Goal: Task Accomplishment & Management: Complete application form

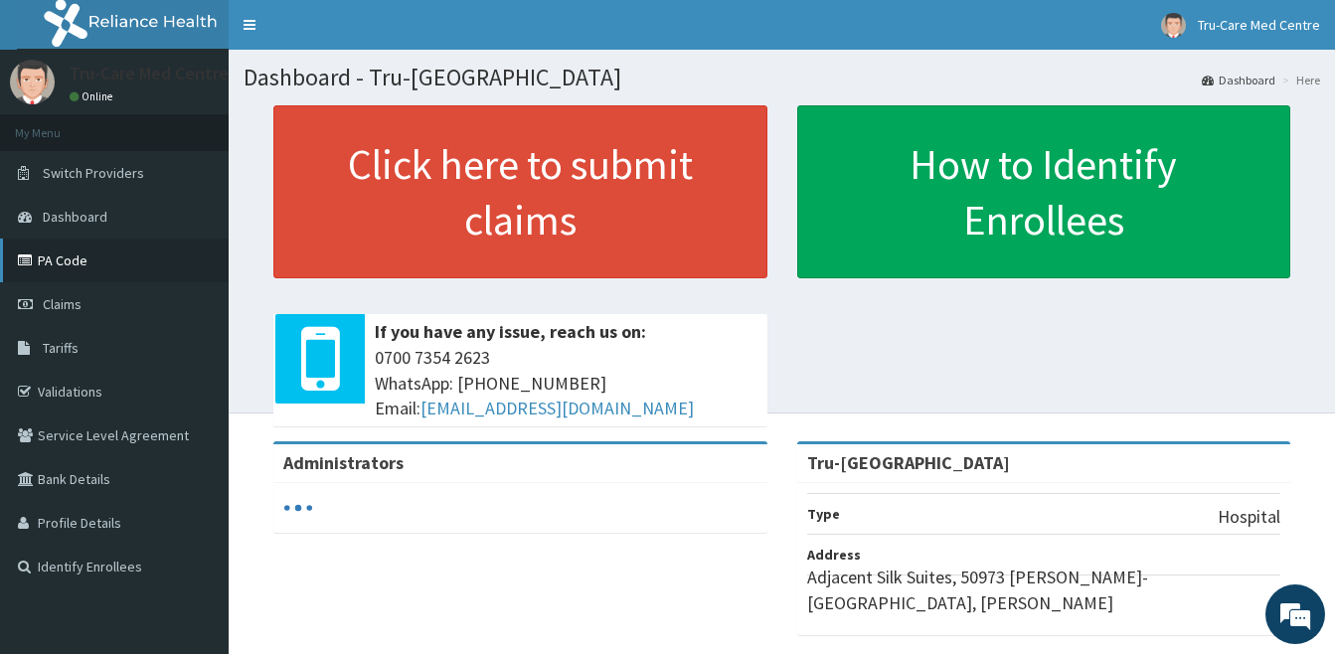
click at [93, 272] on link "PA Code" at bounding box center [114, 261] width 229 height 44
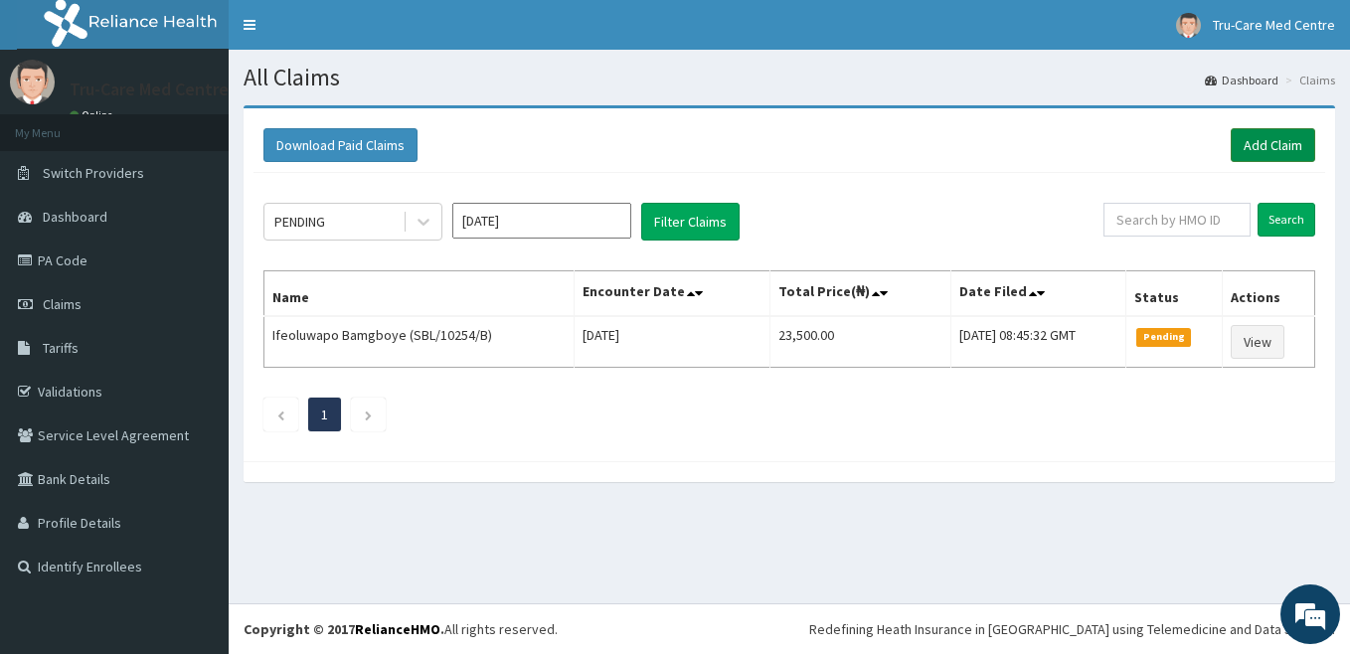
click at [1267, 145] on link "Add Claim" at bounding box center [1273, 145] width 85 height 34
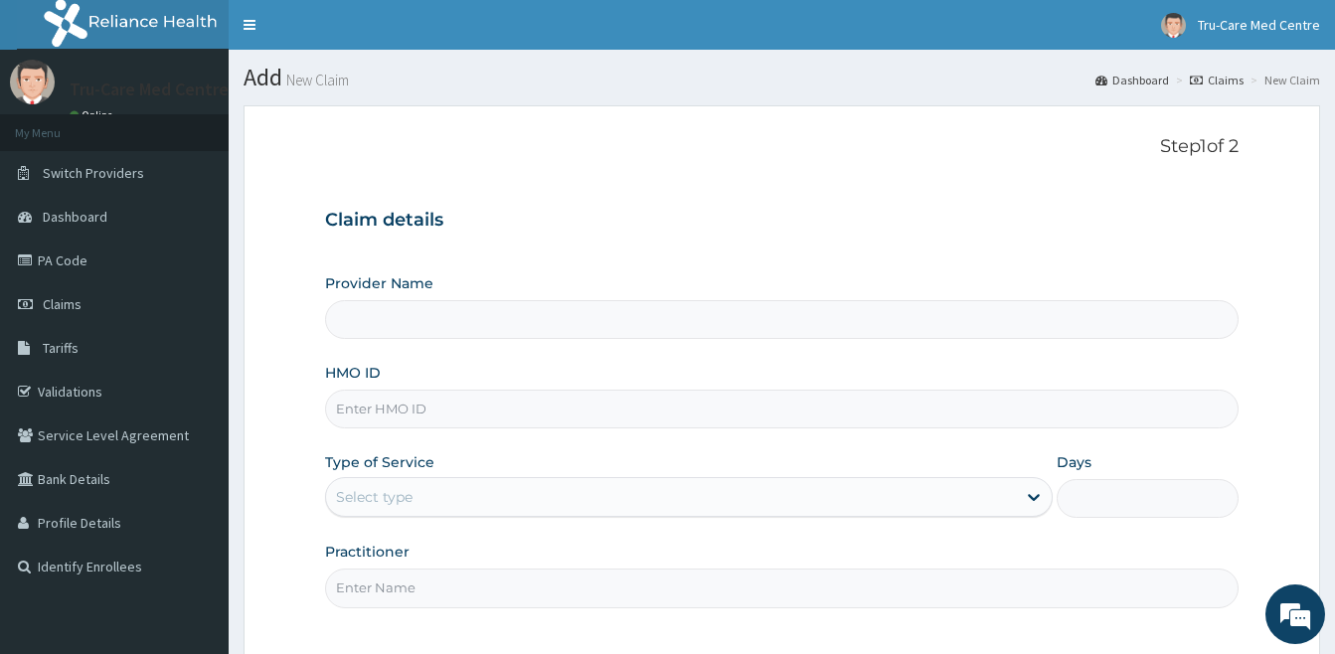
click at [499, 418] on input "HMO ID" at bounding box center [782, 409] width 914 height 39
paste input "NPM/10275/B"
type input "NPM/10275/B"
type input "Tru-Care Medical Centre"
type input "NPM/10275/B"
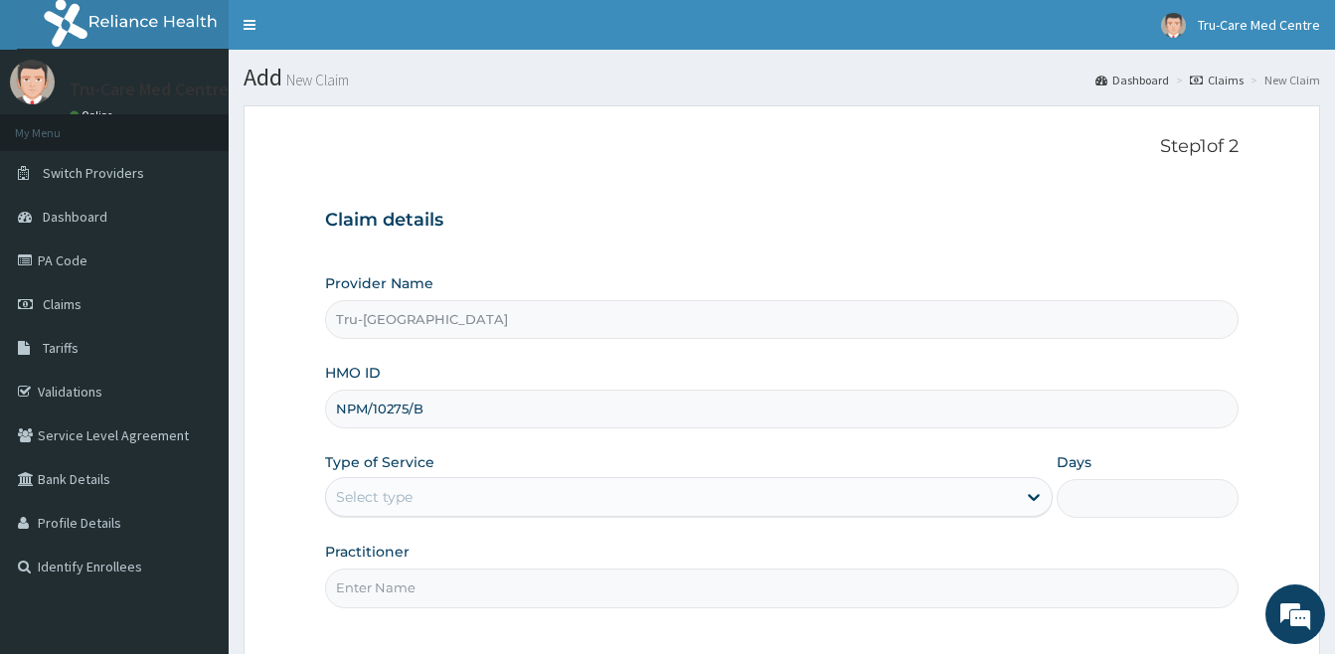
scroll to position [182, 0]
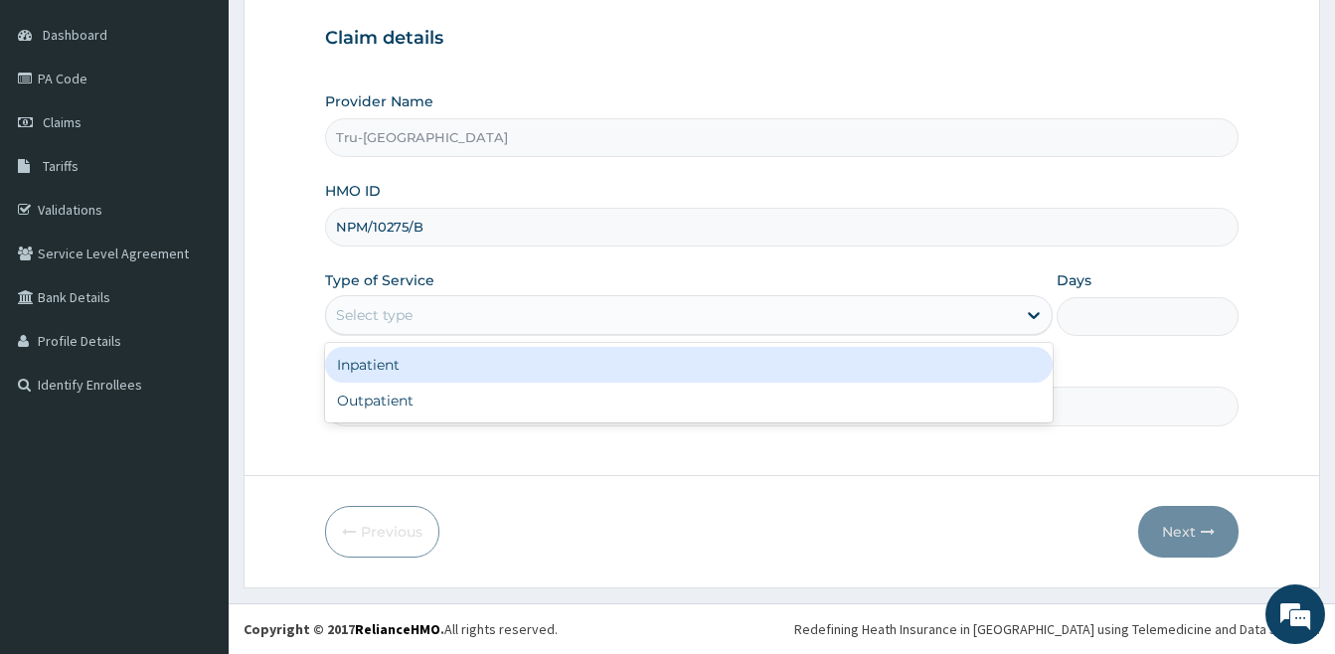
click at [411, 325] on div "Select type" at bounding box center [374, 315] width 77 height 20
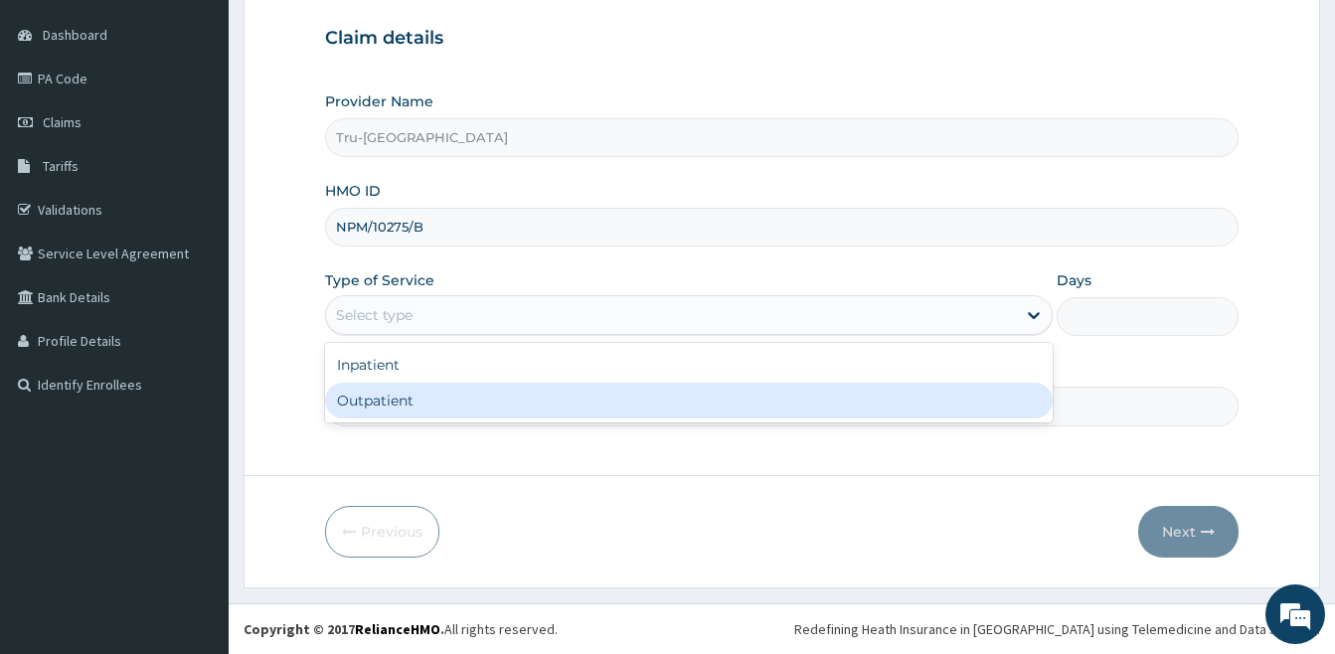
click at [410, 412] on div "Outpatient" at bounding box center [689, 401] width 728 height 36
type input "1"
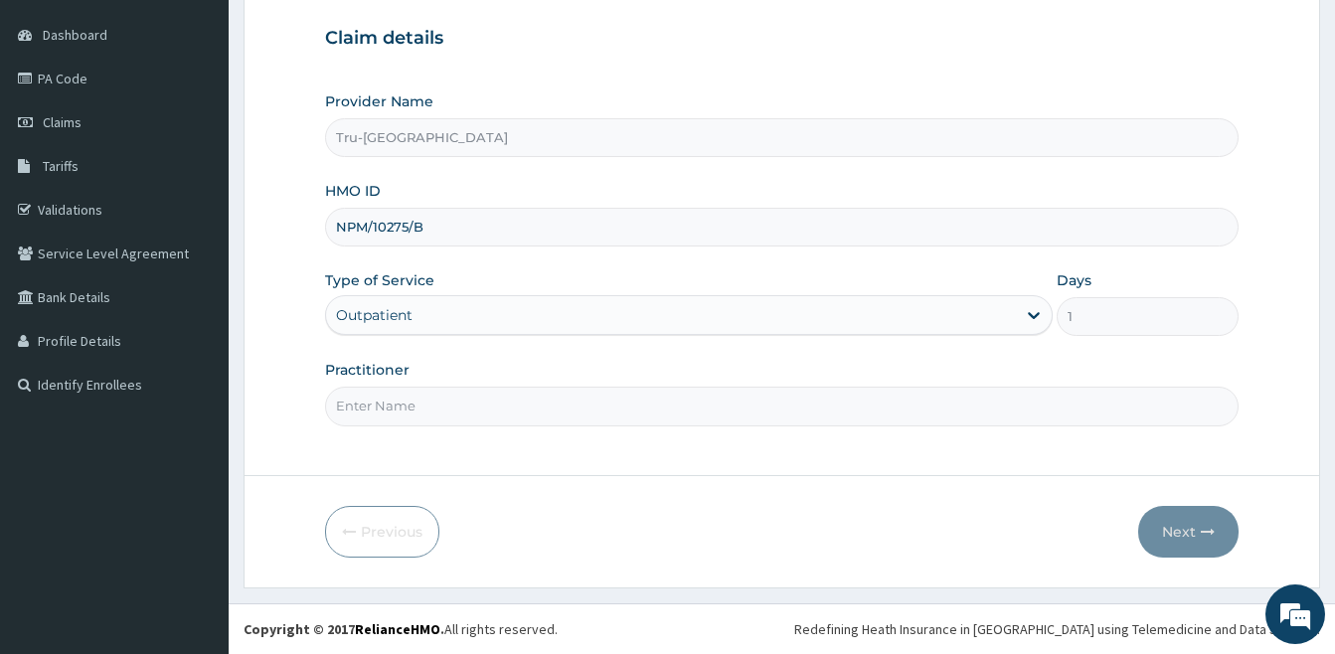
drag, startPoint x: 431, startPoint y: 406, endPoint x: 437, endPoint y: 396, distance: 11.6
click at [431, 406] on input "Practitioner" at bounding box center [782, 406] width 914 height 39
paste input "ADEWALE Adedeji"
type input "DR ADEWALE Adedeji"
click at [1168, 530] on button "Next" at bounding box center [1188, 532] width 100 height 52
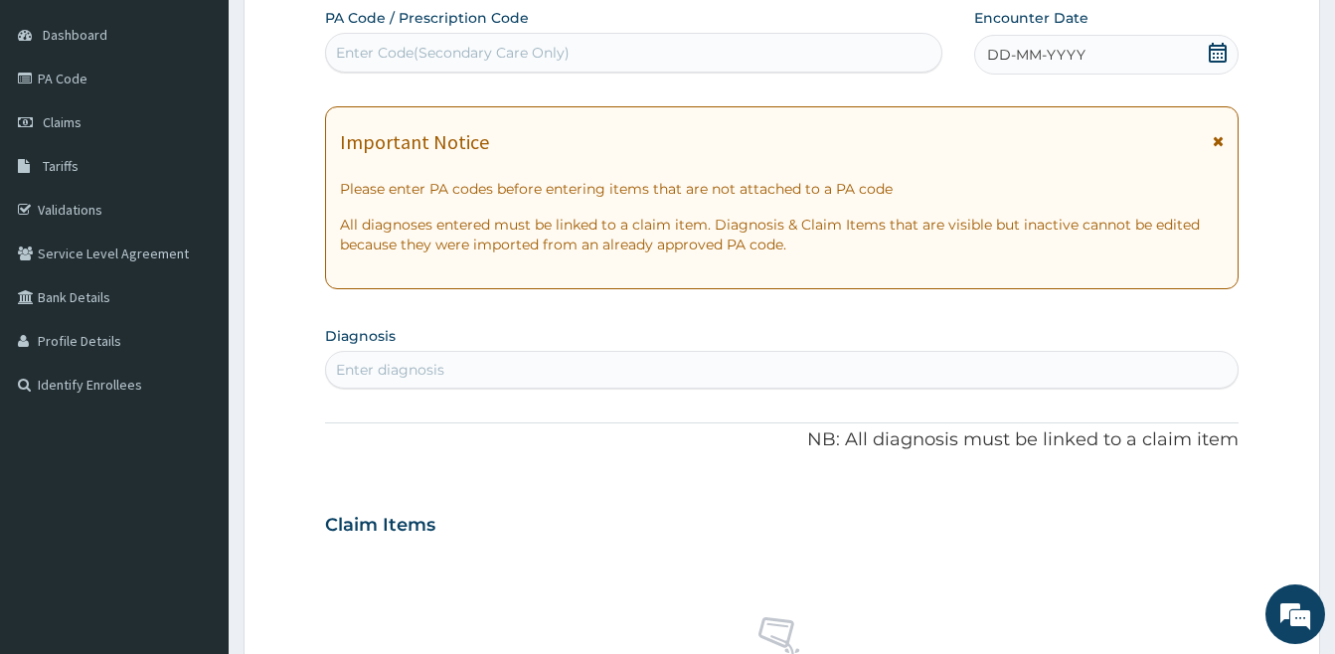
click at [389, 48] on div "Enter Code(Secondary Care Only)" at bounding box center [453, 53] width 234 height 20
paste input "PA/0D6FAC"
type input "PA/0D6FAC"
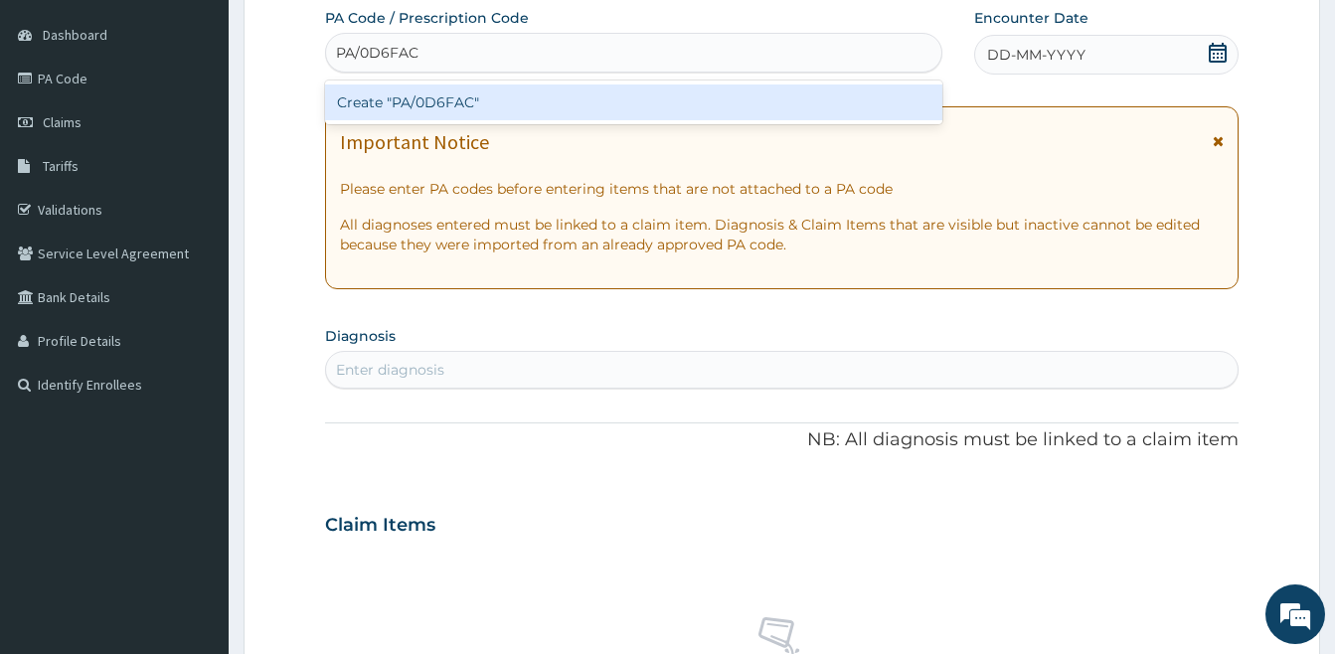
click at [478, 96] on div "Create "PA/0D6FAC"" at bounding box center [633, 103] width 617 height 36
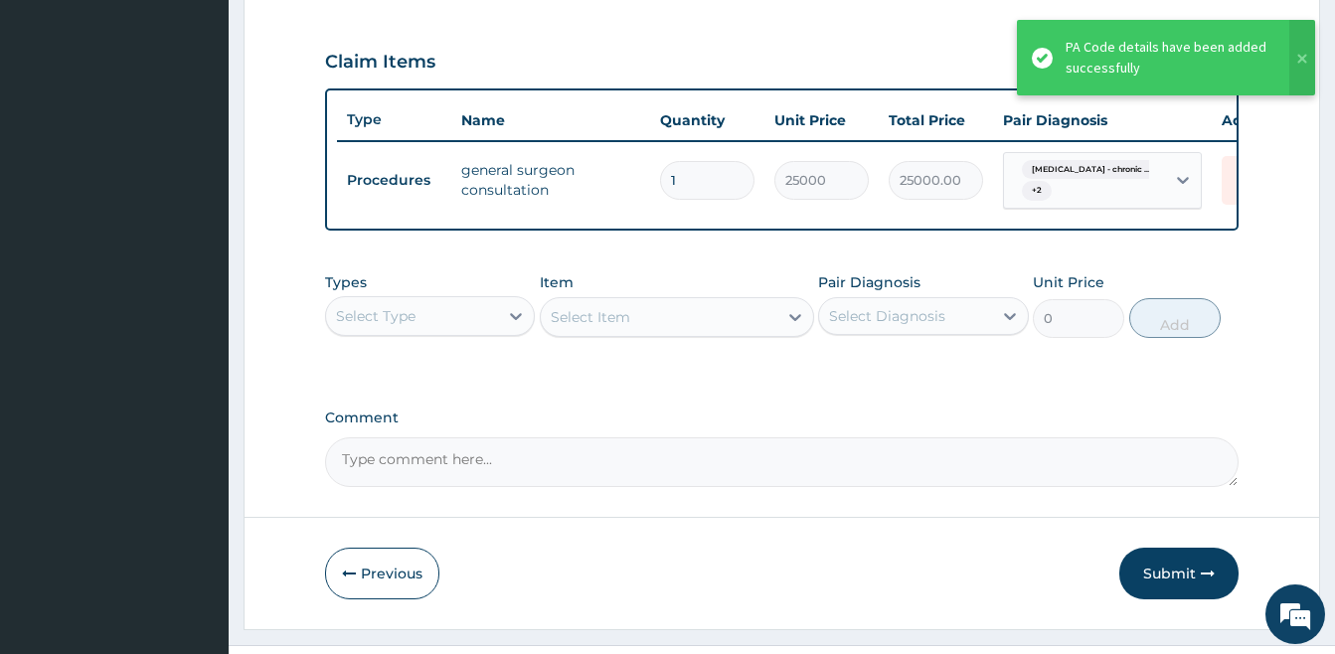
scroll to position [708, 0]
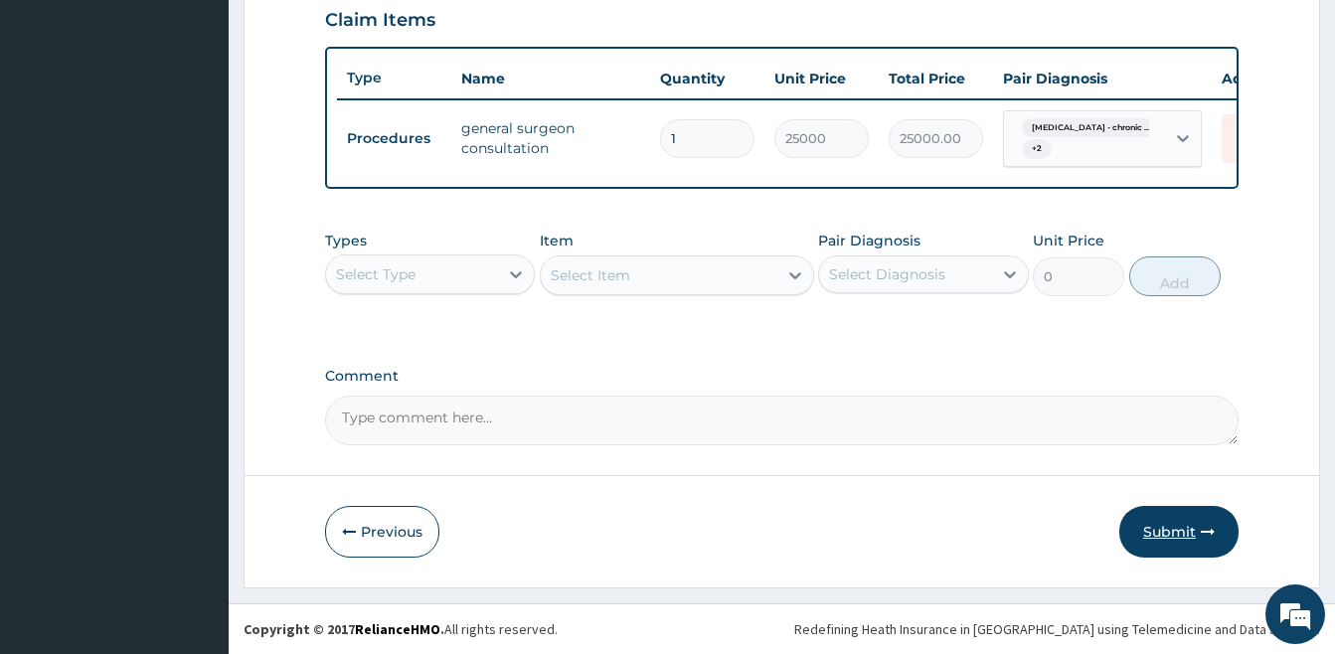
click at [1164, 532] on button "Submit" at bounding box center [1178, 532] width 119 height 52
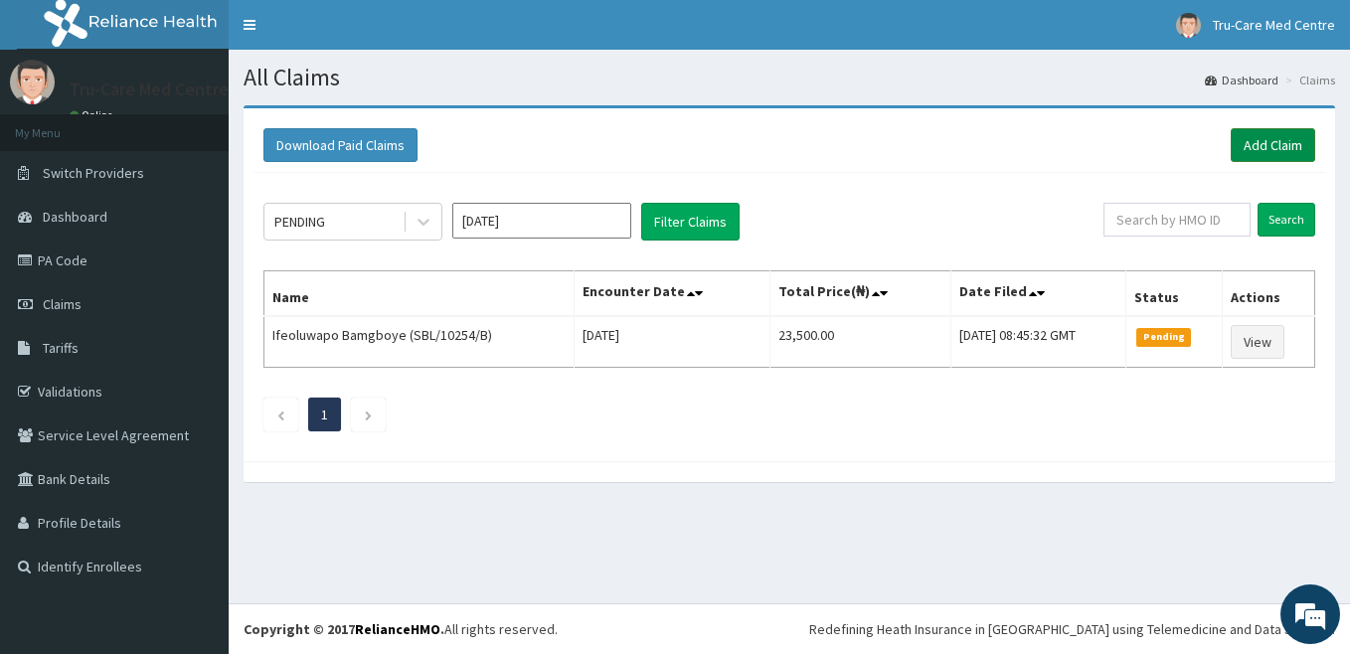
click at [1263, 138] on link "Add Claim" at bounding box center [1273, 145] width 85 height 34
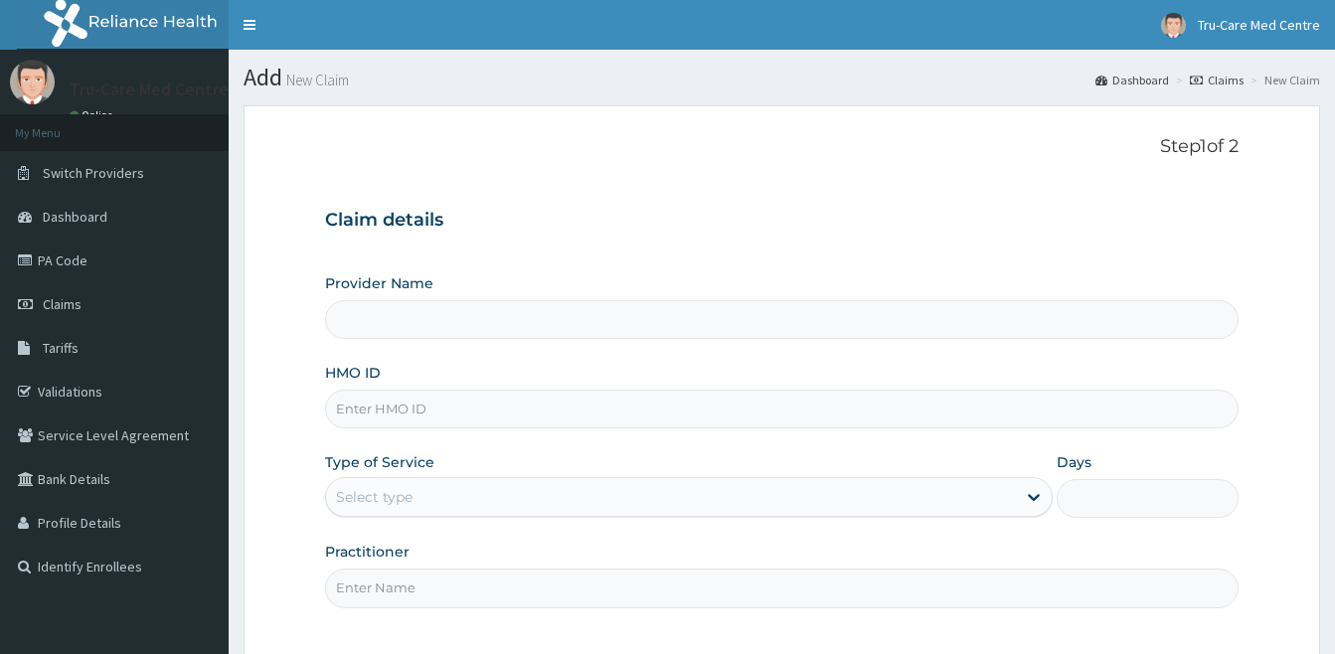
click at [403, 412] on input "HMO ID" at bounding box center [782, 409] width 914 height 39
paste input "NPM/10275/B"
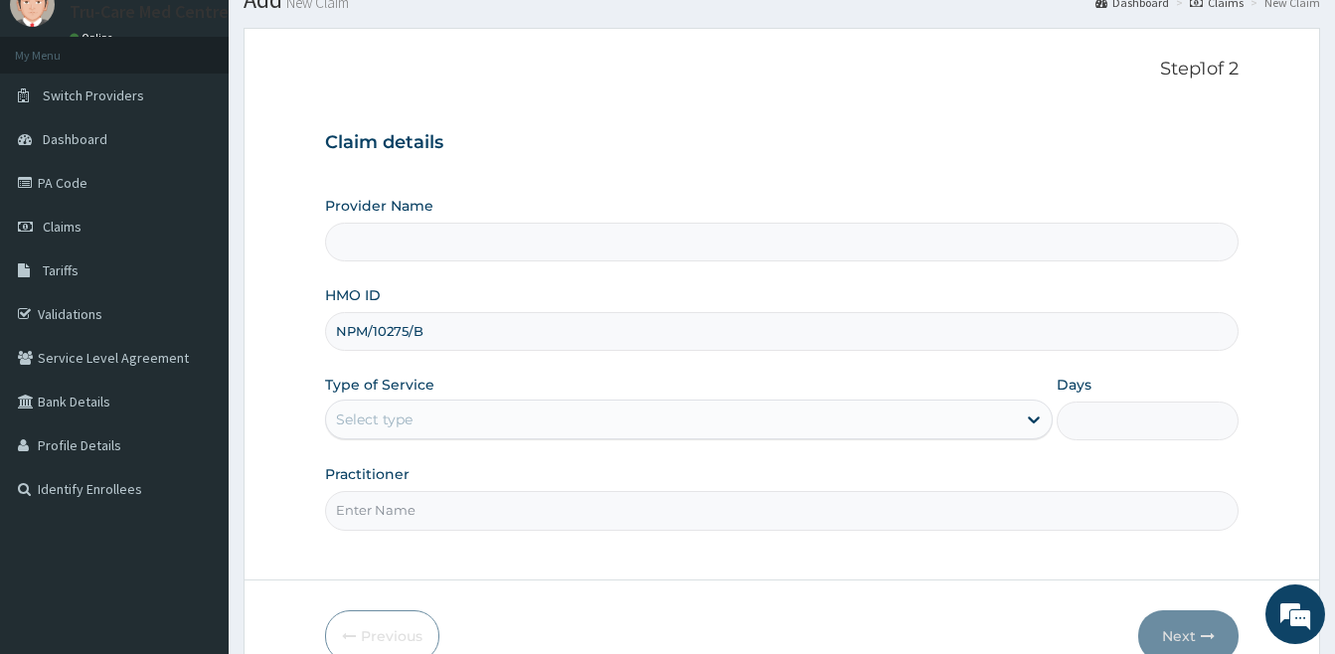
scroll to position [182, 0]
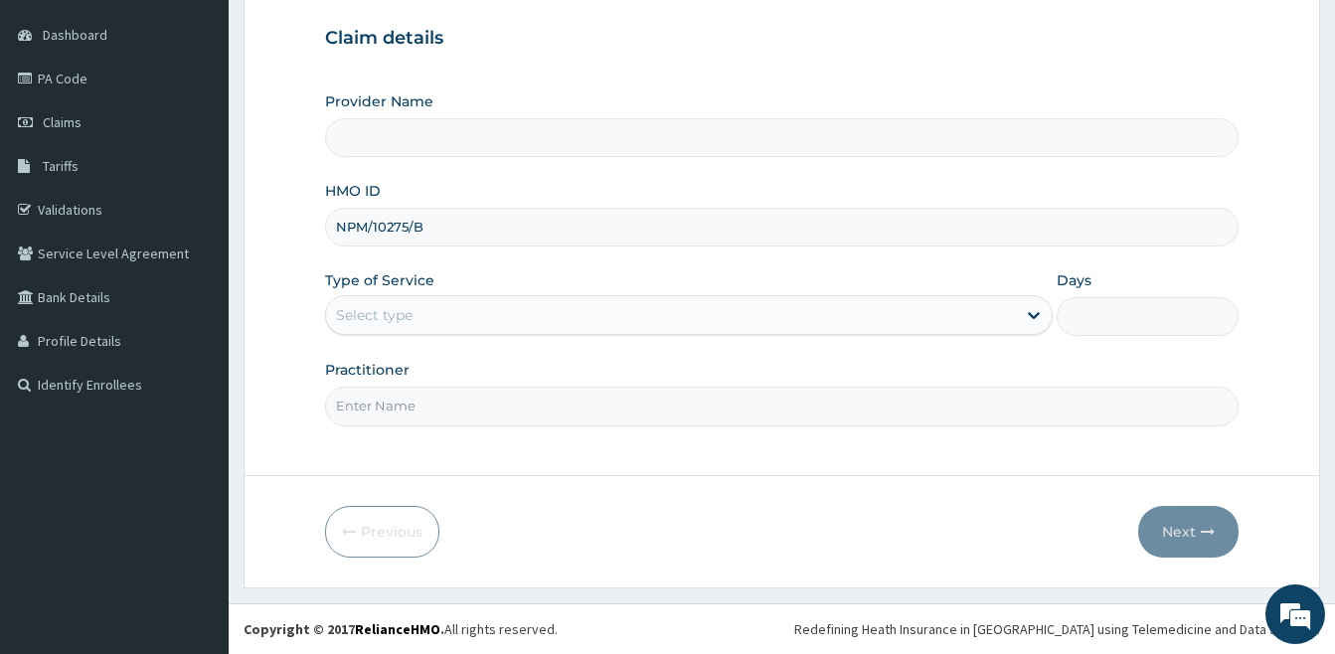
type input "NPM/10275/B"
type input "Tru-[GEOGRAPHIC_DATA]"
click at [392, 314] on div "Select type" at bounding box center [374, 315] width 77 height 20
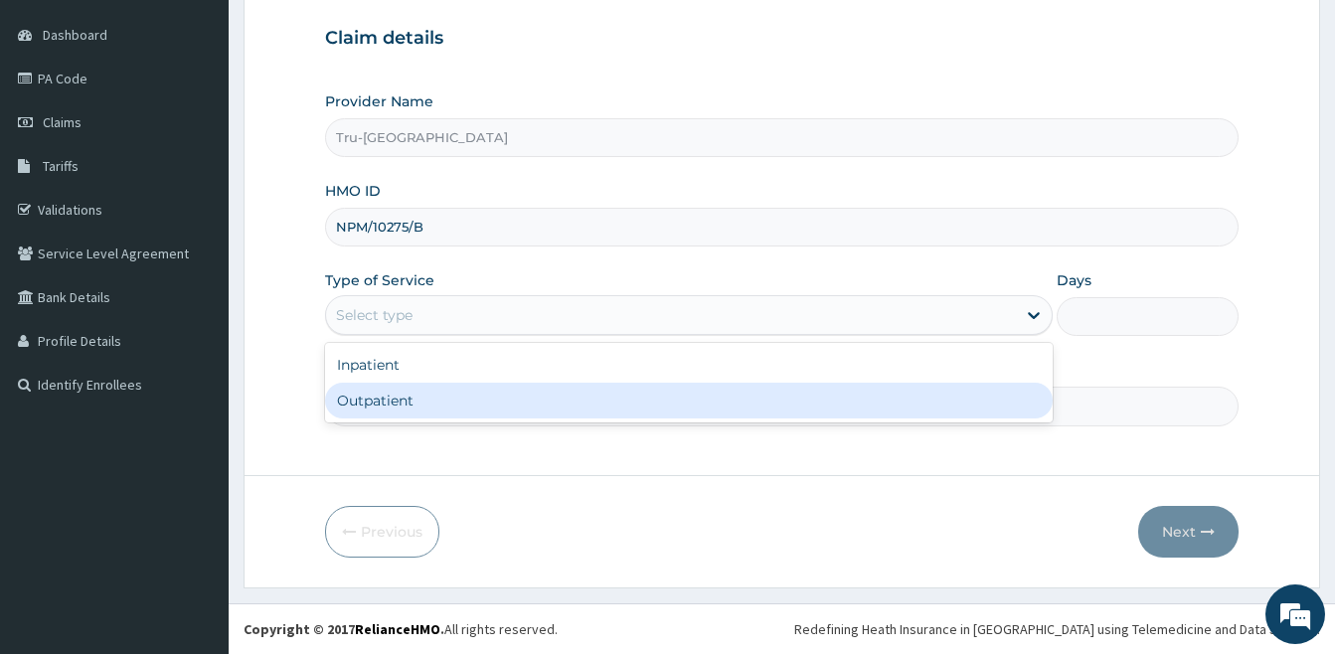
click at [382, 398] on div "Outpatient" at bounding box center [689, 401] width 728 height 36
type input "1"
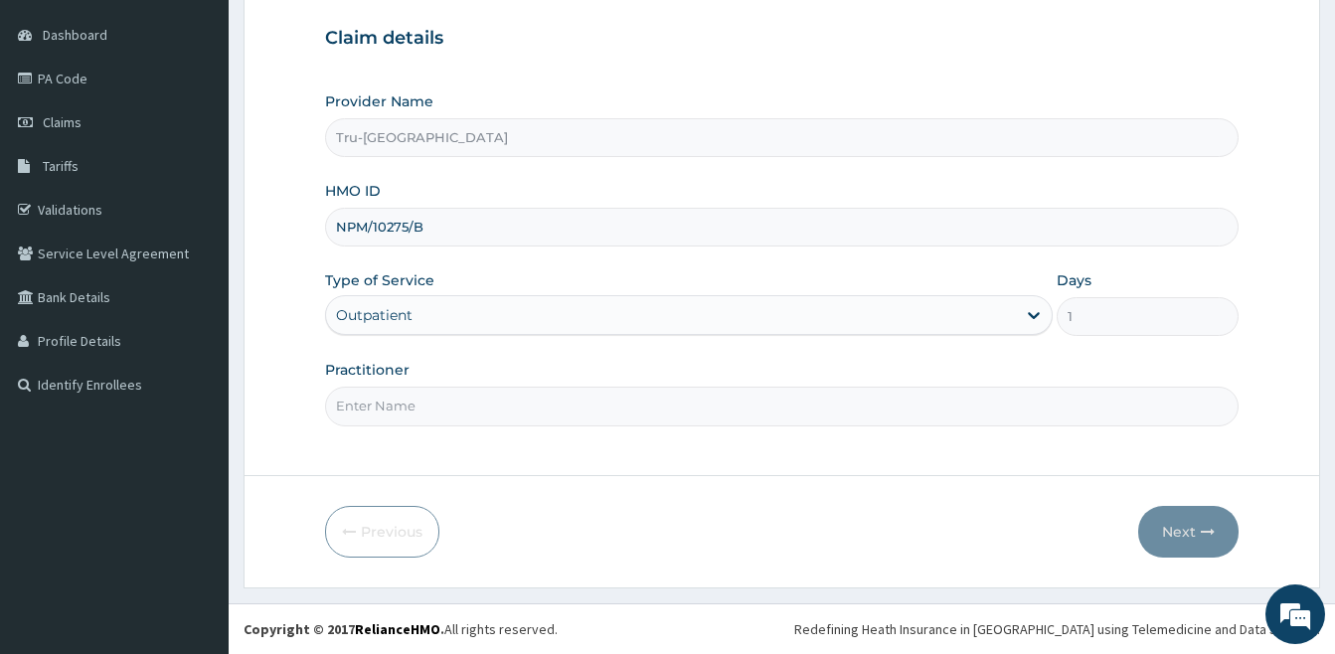
click at [398, 399] on input "Practitioner" at bounding box center [782, 406] width 914 height 39
type input "[PERSON_NAME]"
click at [1177, 535] on button "Next" at bounding box center [1188, 532] width 100 height 52
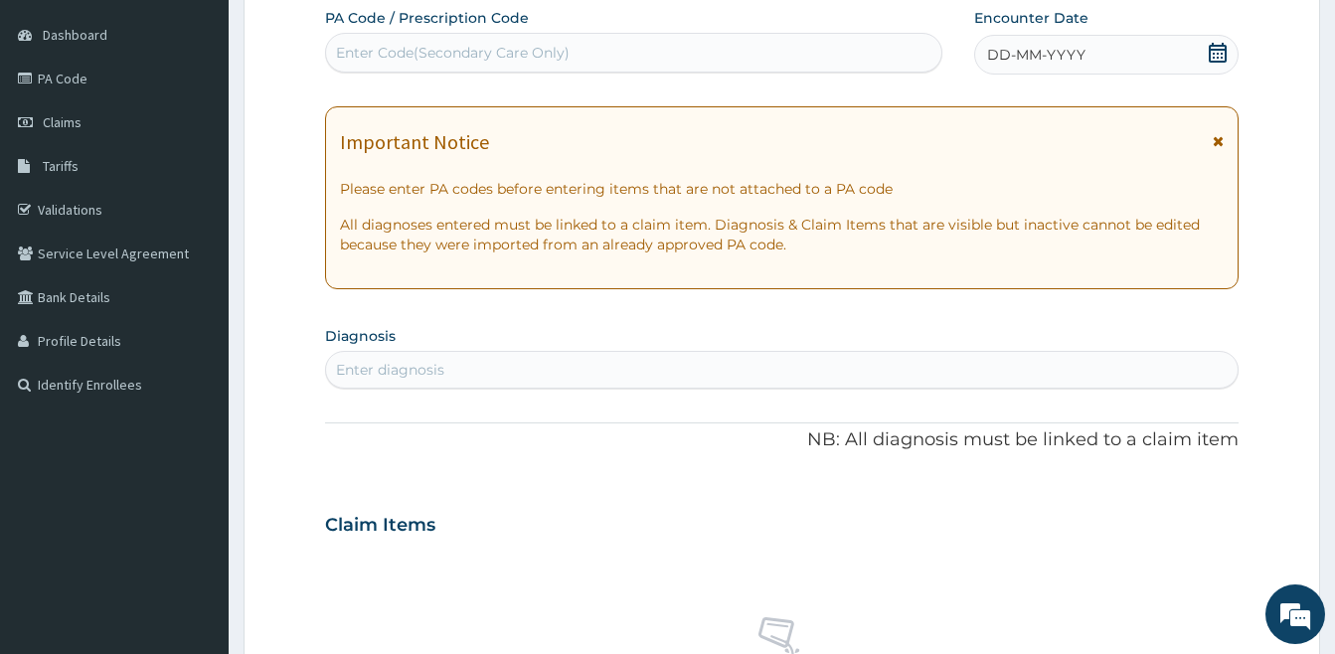
click at [385, 58] on div "Enter Code(Secondary Care Only)" at bounding box center [453, 53] width 234 height 20
paste input "PA/6C52A7"
type input "PA/6C52A7"
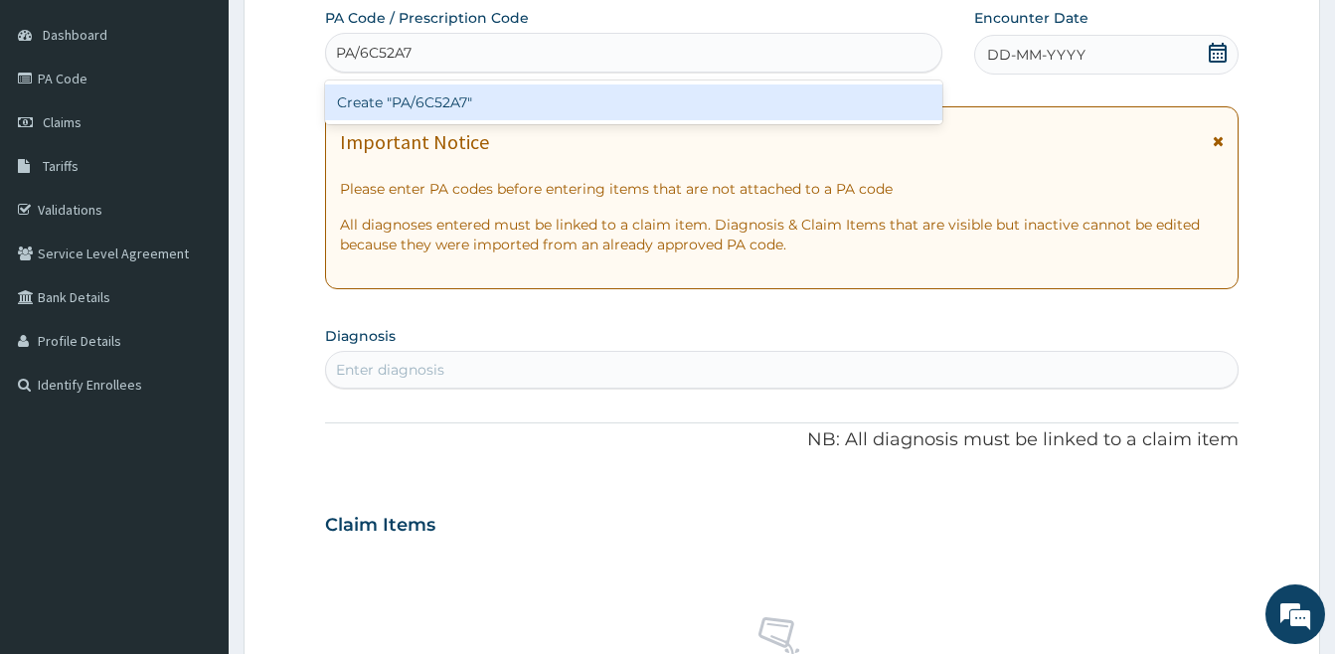
click at [435, 111] on div "Create "PA/6C52A7"" at bounding box center [633, 103] width 617 height 36
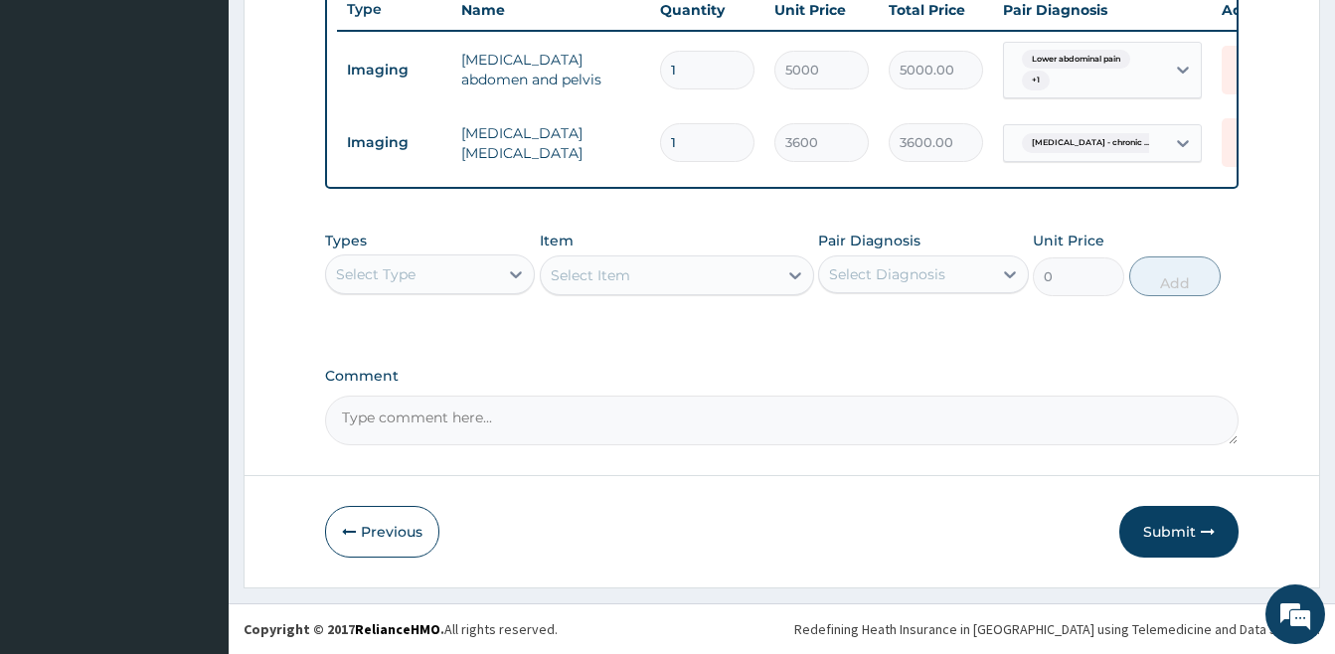
scroll to position [776, 0]
click at [1154, 527] on button "Submit" at bounding box center [1178, 532] width 119 height 52
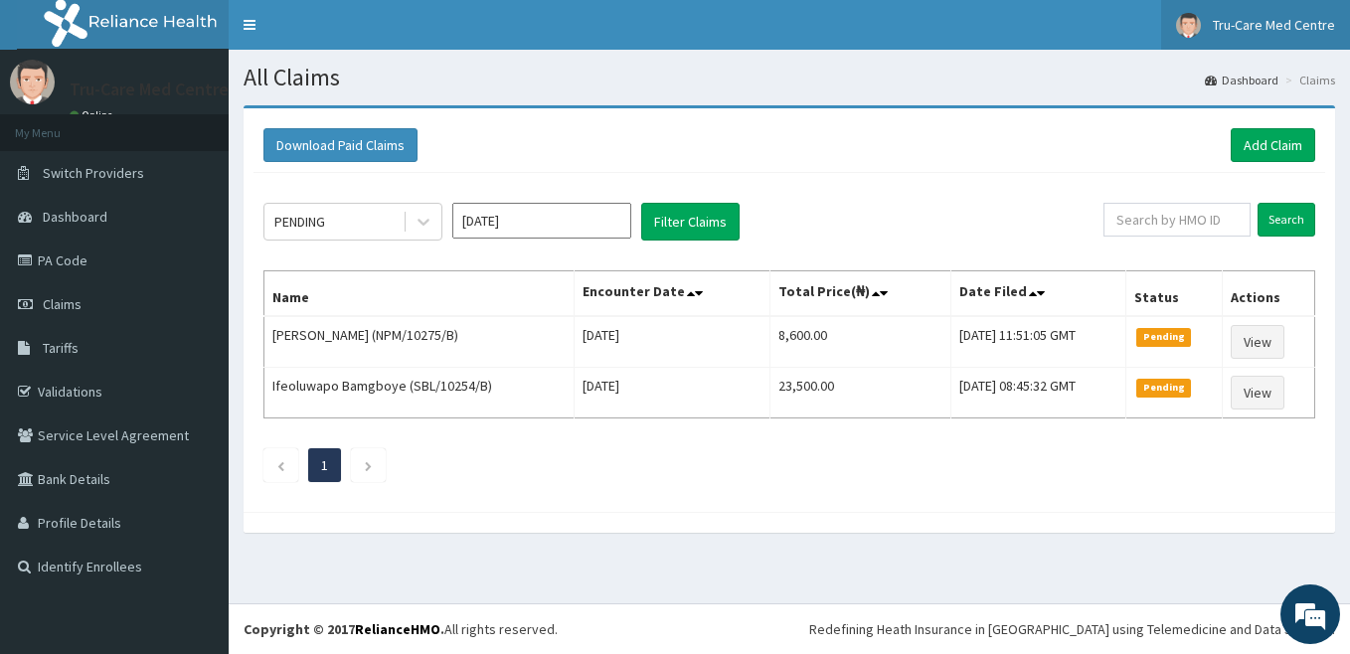
click at [1274, 30] on span "Tru-Care Med Centre" at bounding box center [1274, 25] width 122 height 18
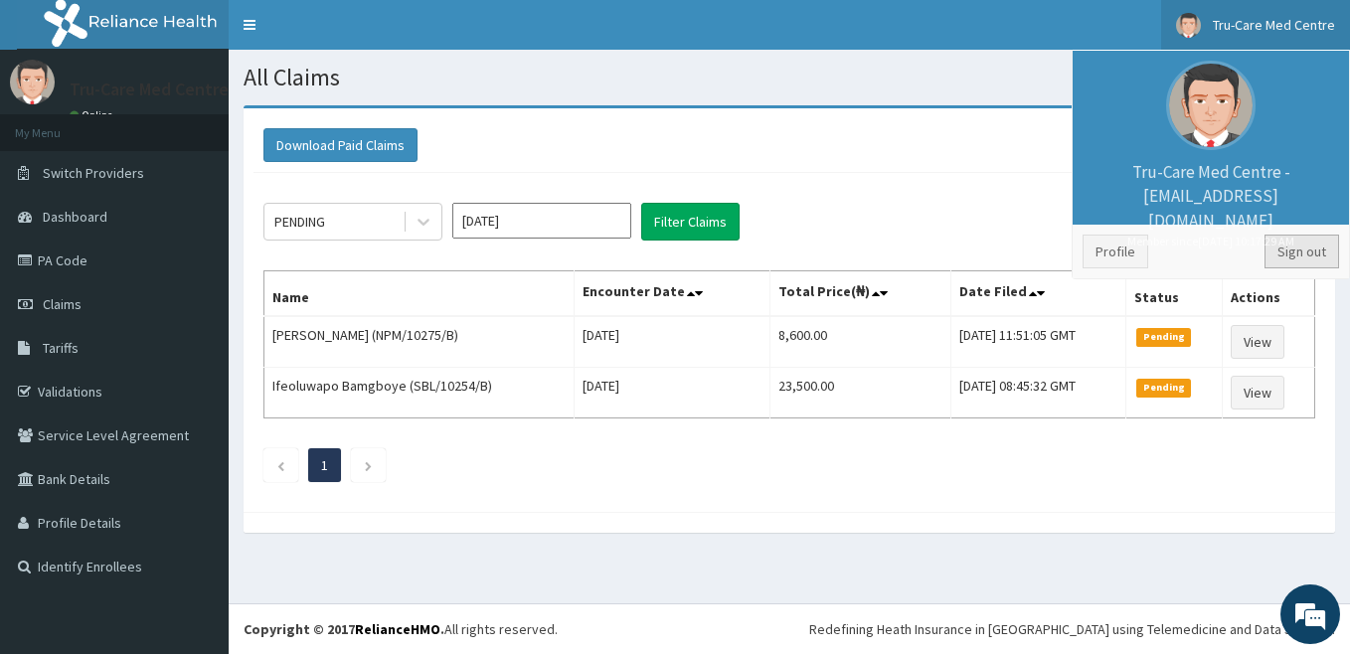
click at [1299, 256] on link "Sign out" at bounding box center [1302, 252] width 75 height 34
